Goal: Information Seeking & Learning: Find specific fact

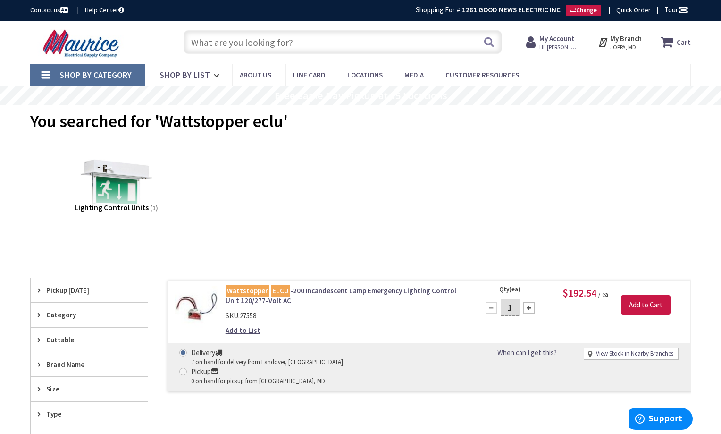
click at [309, 46] on input "text" at bounding box center [343, 42] width 319 height 24
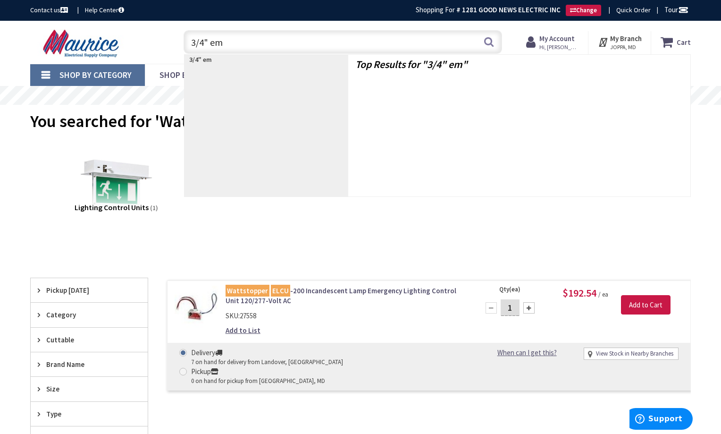
type input "3/4" emt"
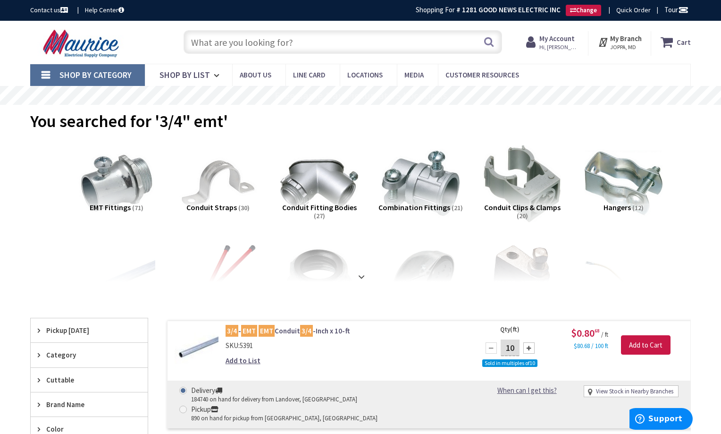
click at [295, 44] on input "text" at bounding box center [343, 42] width 319 height 24
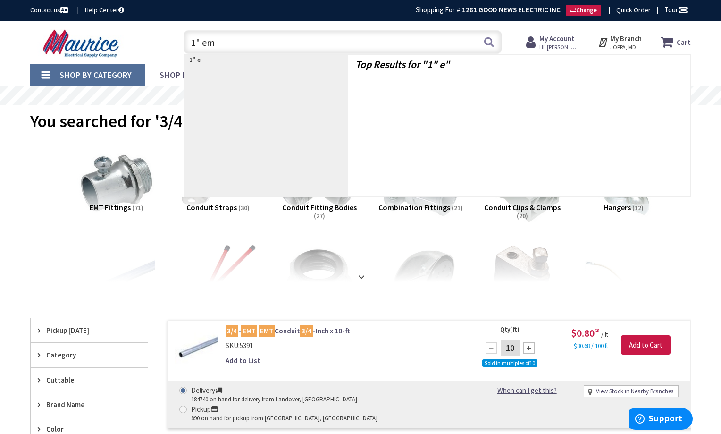
type input "1" emt"
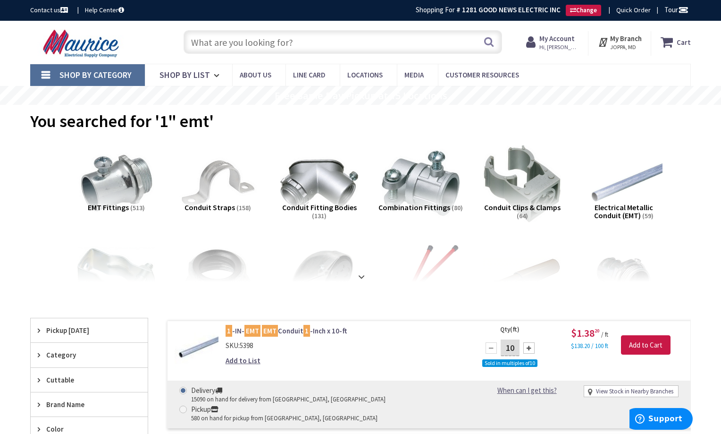
click at [313, 43] on input "text" at bounding box center [343, 42] width 319 height 24
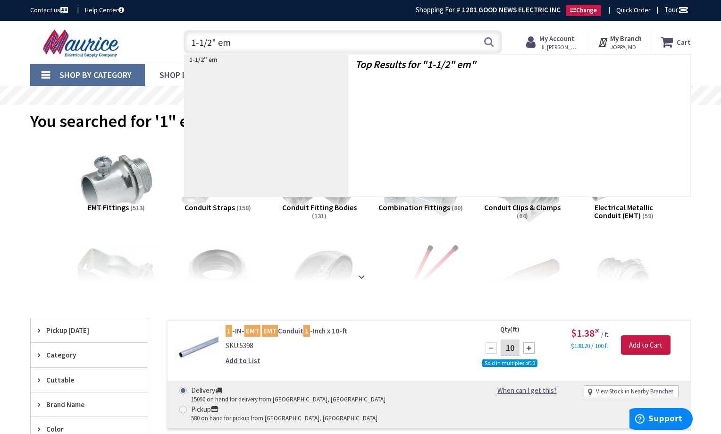
type input "1-1/2" emt"
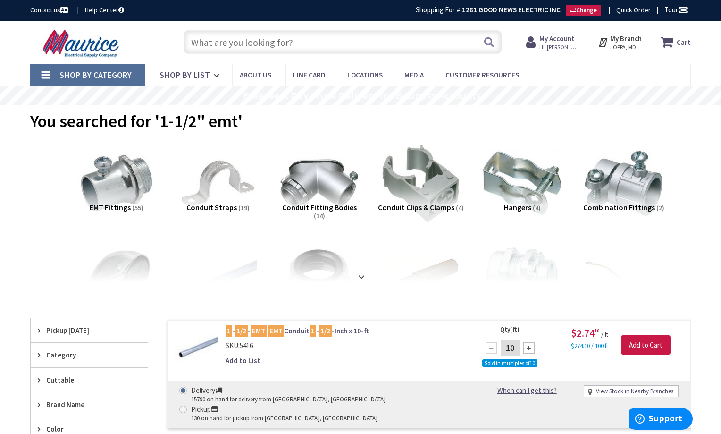
click at [268, 44] on input "text" at bounding box center [343, 42] width 319 height 24
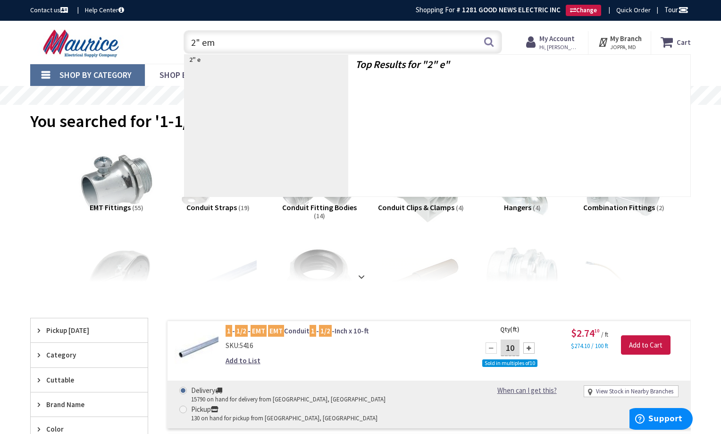
type input "2" emt"
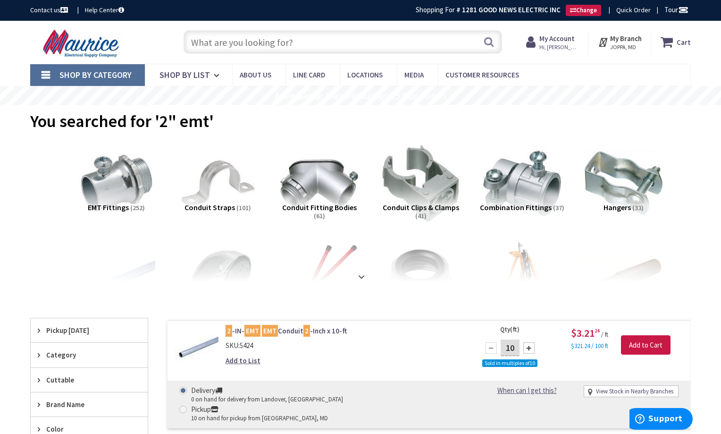
click at [332, 41] on input "text" at bounding box center [343, 42] width 319 height 24
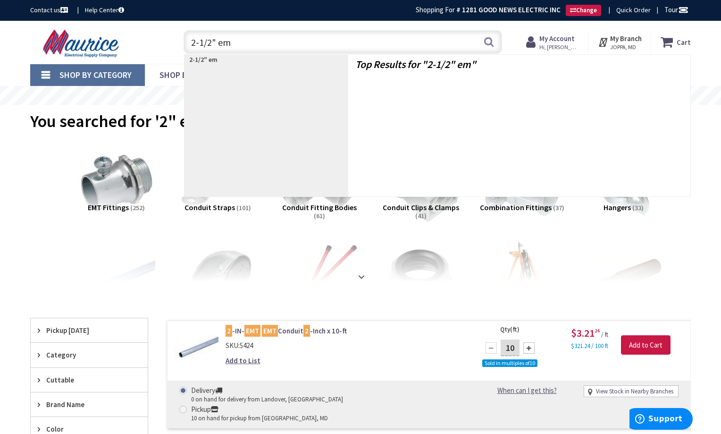
type input "2-1/2" emt"
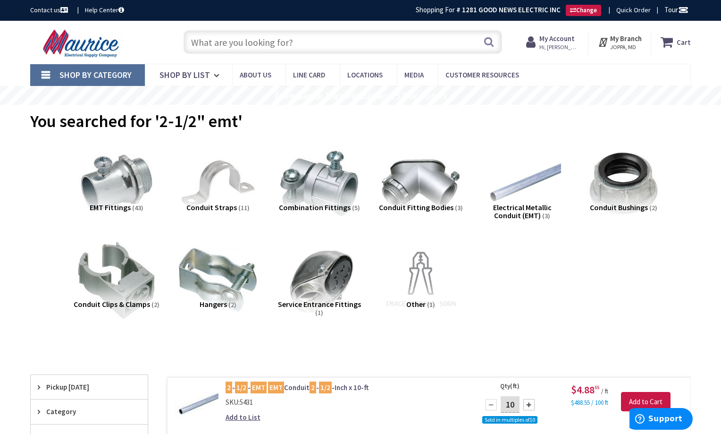
click at [322, 42] on input "text" at bounding box center [343, 42] width 319 height 24
click at [246, 46] on input "text" at bounding box center [343, 42] width 319 height 24
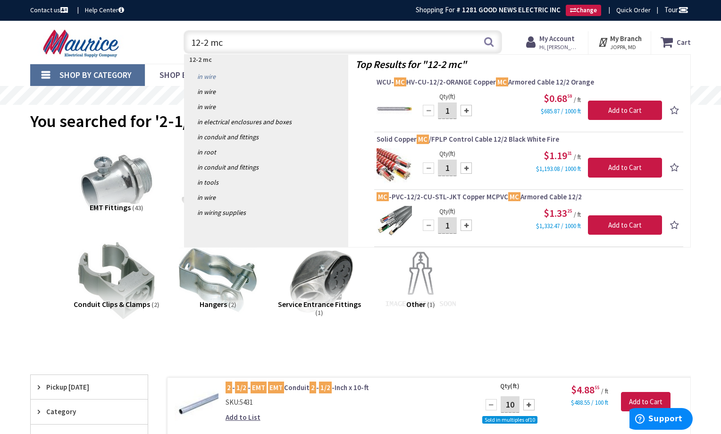
drag, startPoint x: 198, startPoint y: 42, endPoint x: 197, endPoint y: 71, distance: 28.8
click at [198, 42] on input "12-2 mc" at bounding box center [343, 42] width 319 height 24
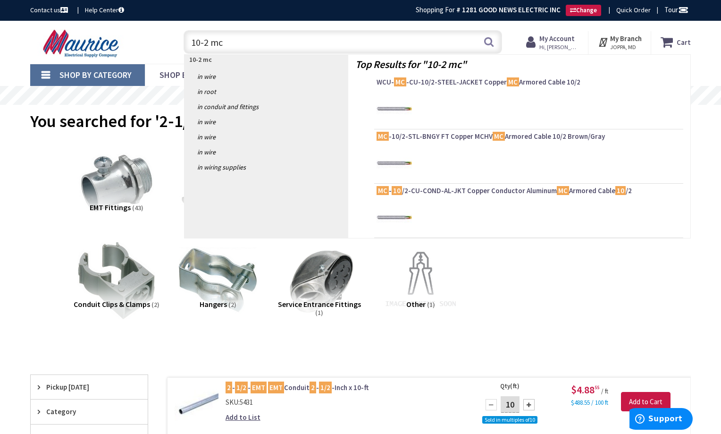
click at [264, 42] on input "10-2 mc" at bounding box center [343, 42] width 319 height 24
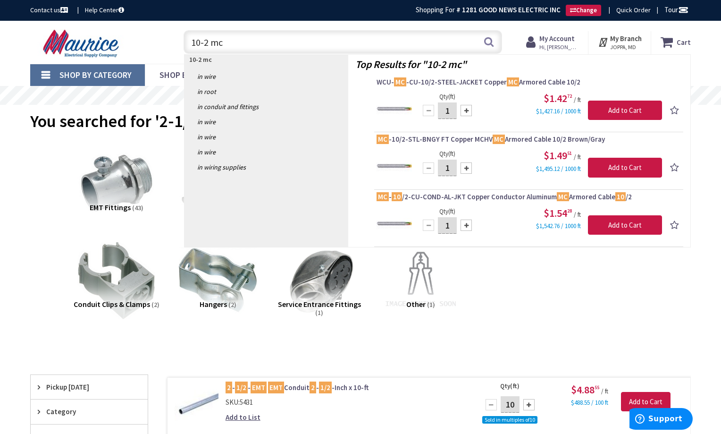
click at [270, 42] on input "10-2 mc" at bounding box center [343, 42] width 319 height 24
type input "1"
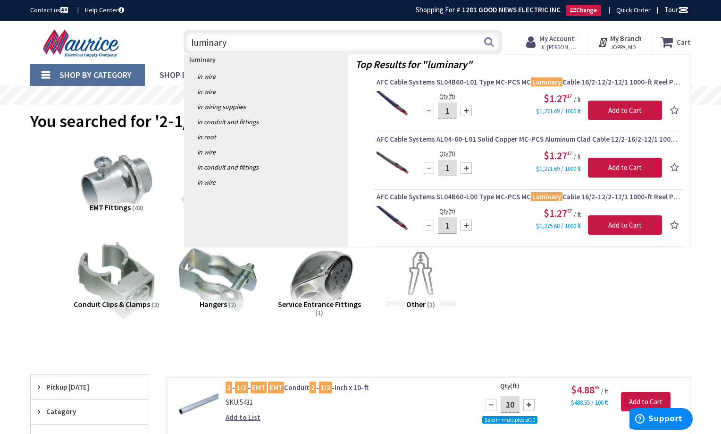
type input "luminary"
